Goal: Find specific page/section: Find specific page/section

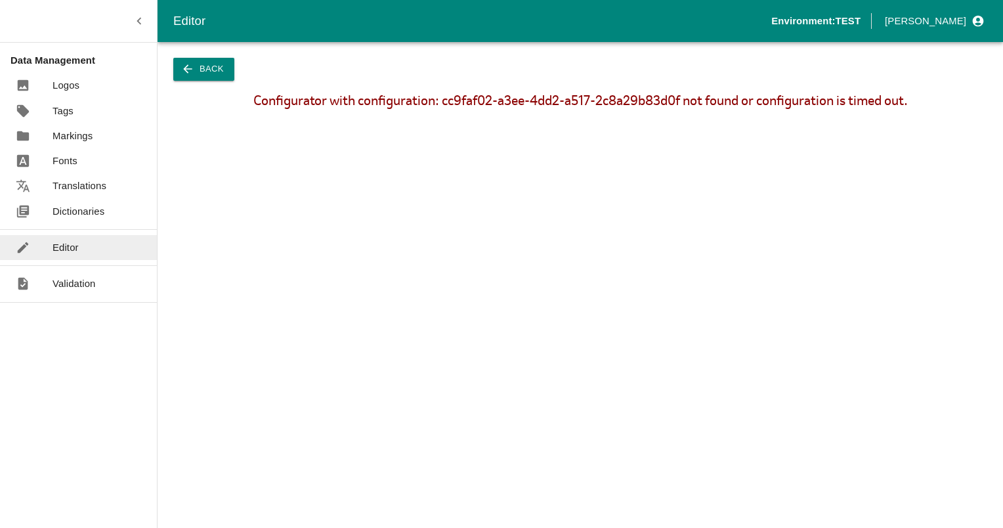
click at [139, 20] on icon "button" at bounding box center [139, 21] width 14 height 14
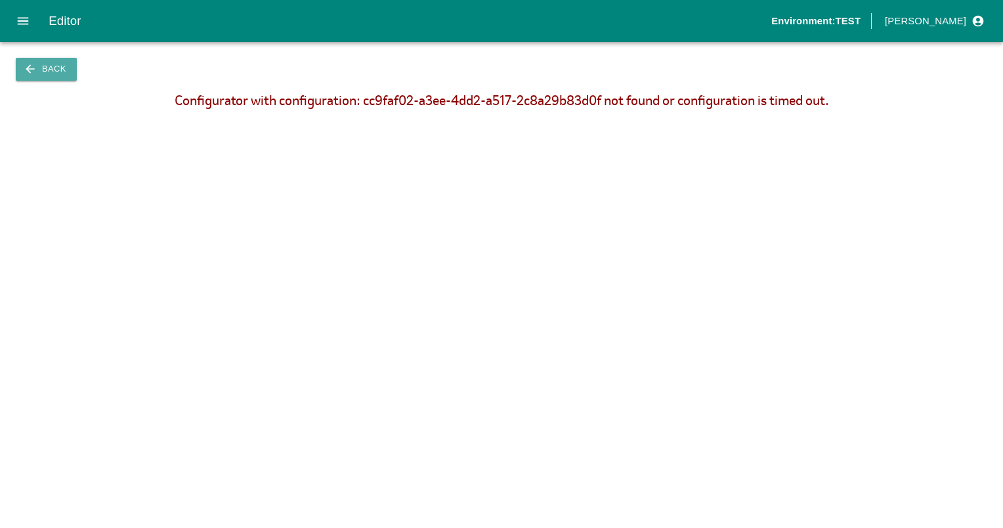
click at [39, 79] on button "Back" at bounding box center [46, 69] width 61 height 23
click at [35, 67] on icon "button" at bounding box center [30, 68] width 13 height 13
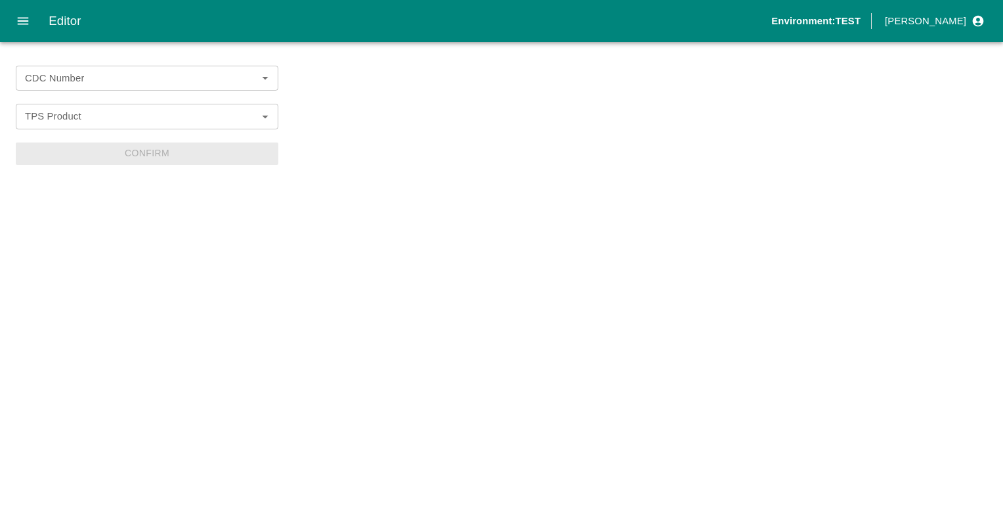
click at [28, 16] on icon "open drawer" at bounding box center [23, 21] width 14 height 14
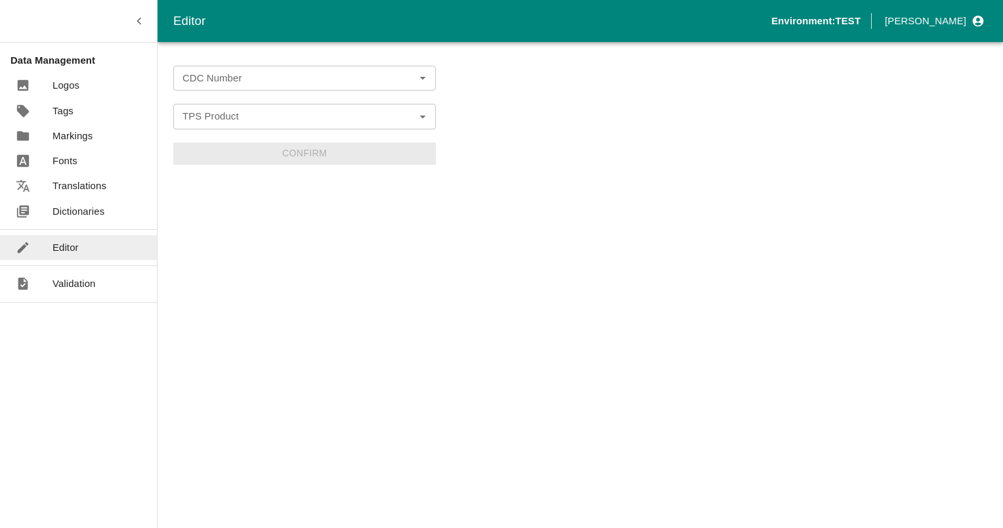
click at [264, 313] on div "CDC Number CDC Number TPS Product TPS Product Confirm" at bounding box center [304, 285] width 263 height 454
click at [60, 87] on p "Logos" at bounding box center [66, 85] width 27 height 14
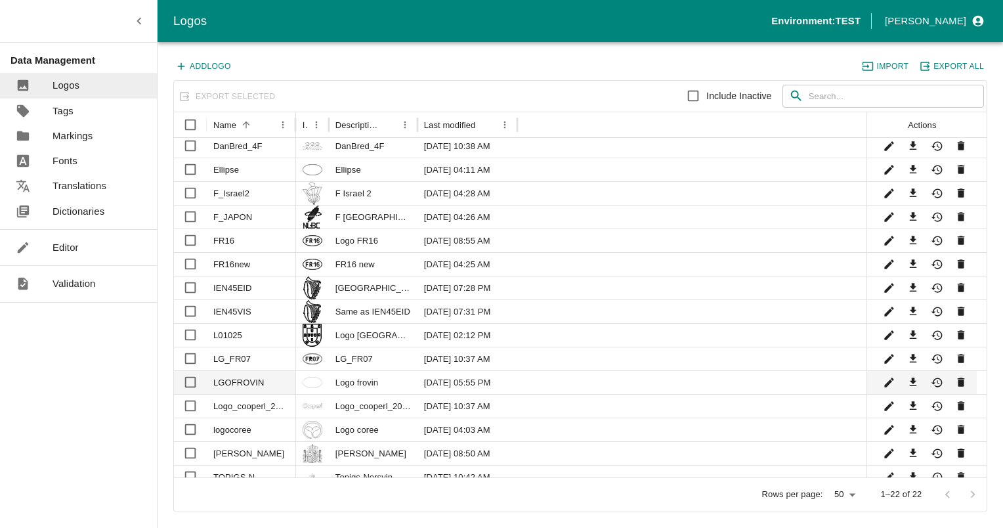
scroll to position [106, 0]
